Goal: Find specific page/section: Find specific page/section

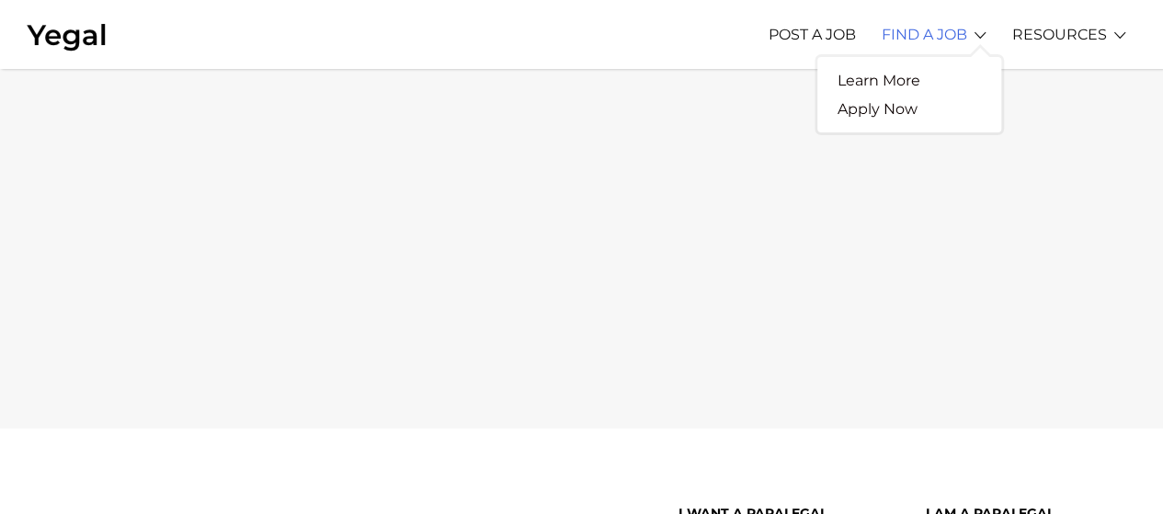
click at [902, 43] on link "FIND A JOB" at bounding box center [923, 34] width 85 height 51
click at [907, 84] on link "Learn More" at bounding box center [878, 80] width 123 height 28
